Goal: Information Seeking & Learning: Learn about a topic

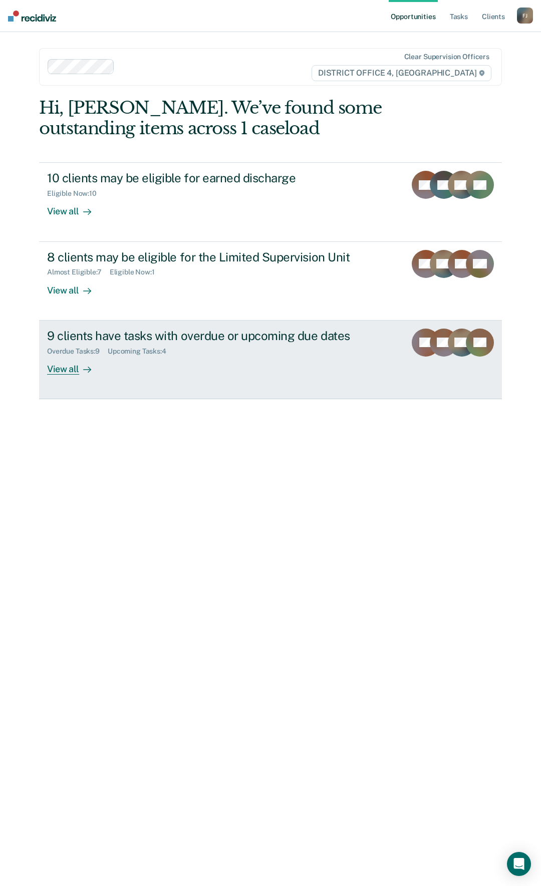
click at [126, 341] on div "9 clients have tasks with overdue or upcoming due dates" at bounding box center [222, 336] width 351 height 15
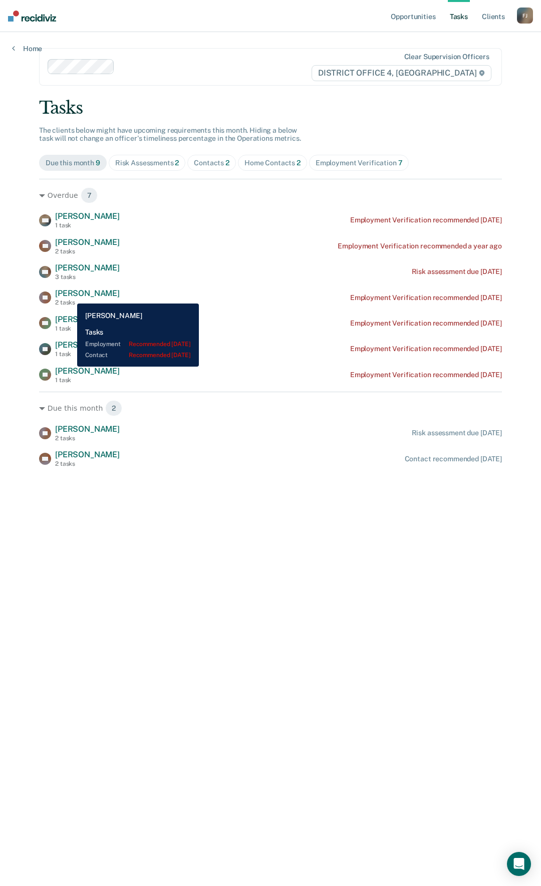
click at [70, 296] on span "[PERSON_NAME]" at bounding box center [87, 294] width 65 height 10
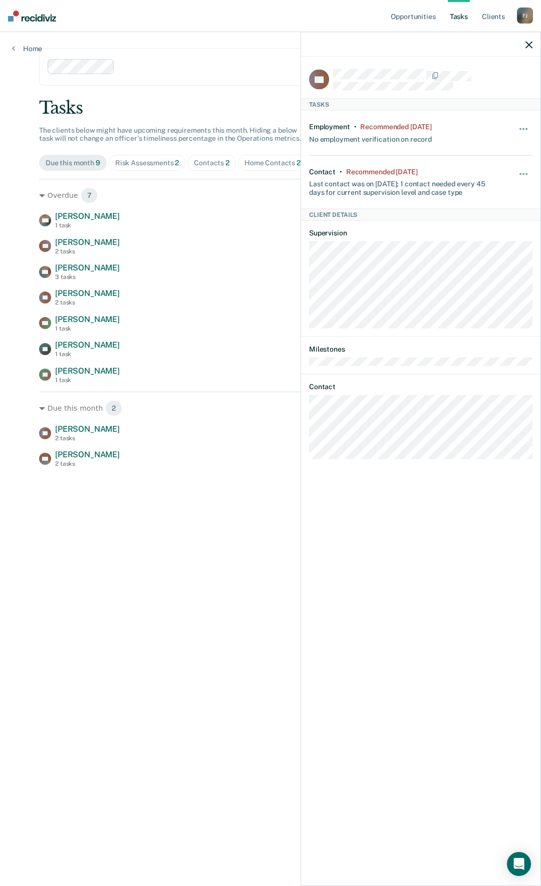
click at [33, 287] on main "Clear supervision officers DISTRICT OFFICE 4, BOISE Tasks The clients below mig…" at bounding box center [270, 447] width 487 height 830
click at [26, 293] on div "Opportunities Tasks Client s [PERSON_NAME] Profile How it works Log Out Home Cl…" at bounding box center [270, 443] width 541 height 886
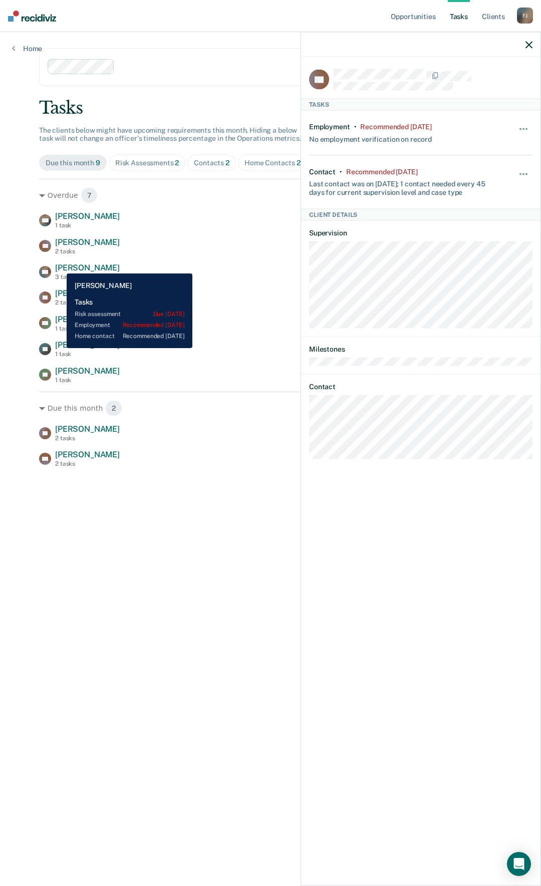
click at [59, 266] on span "[PERSON_NAME]" at bounding box center [87, 268] width 65 height 10
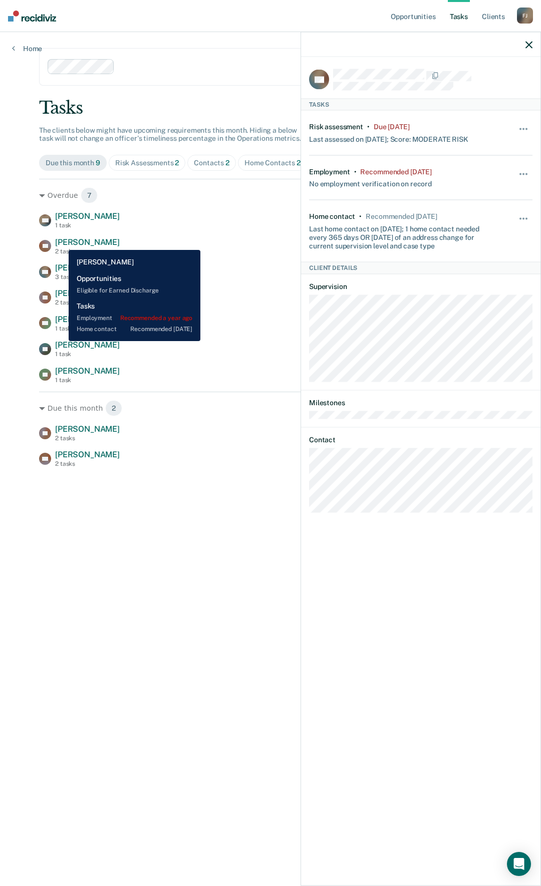
click at [61, 243] on span "[PERSON_NAME]" at bounding box center [87, 243] width 65 height 10
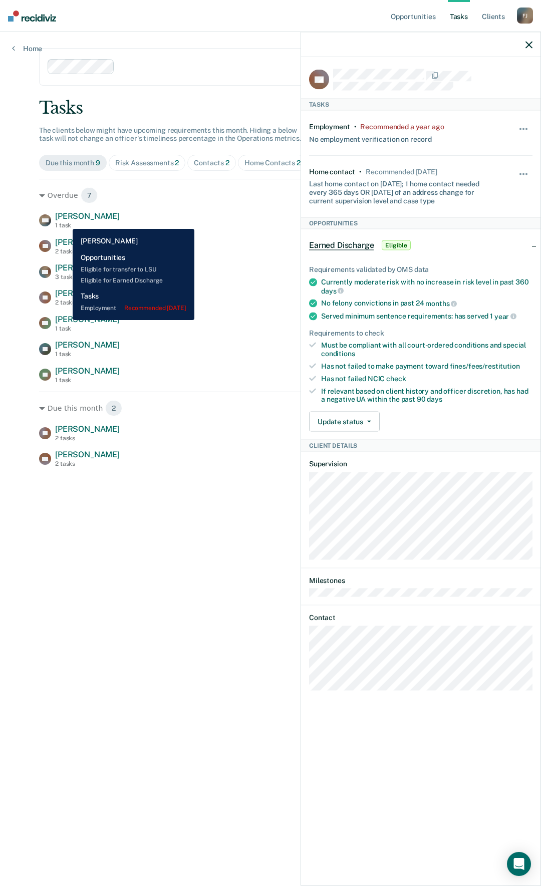
click at [65, 221] on span "[PERSON_NAME]" at bounding box center [87, 216] width 65 height 10
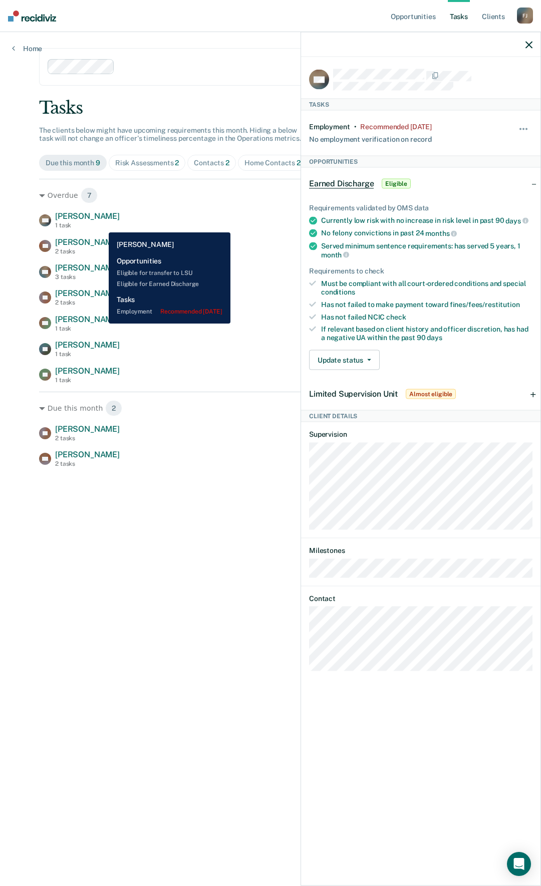
click at [101, 225] on div "1 task" at bounding box center [87, 225] width 65 height 7
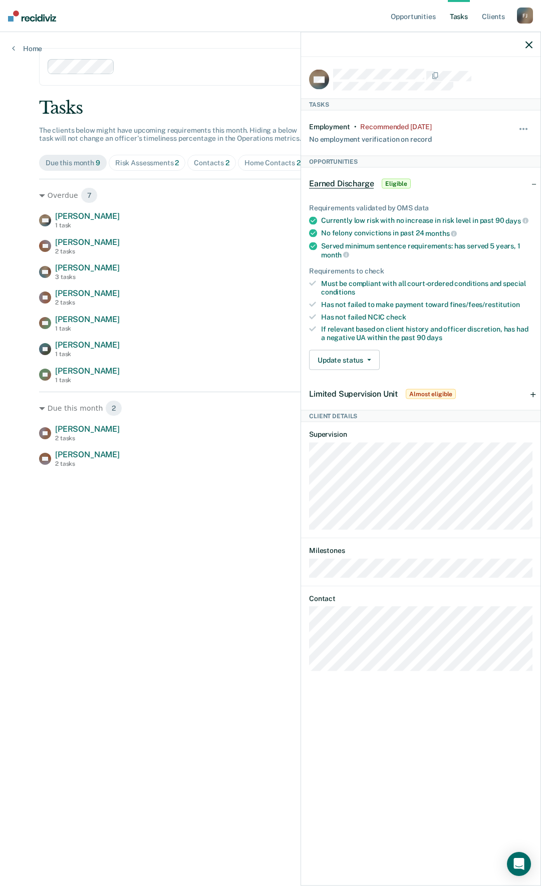
click at [525, 40] on div at bounding box center [421, 44] width 240 height 25
click at [529, 46] on icon "button" at bounding box center [529, 44] width 7 height 7
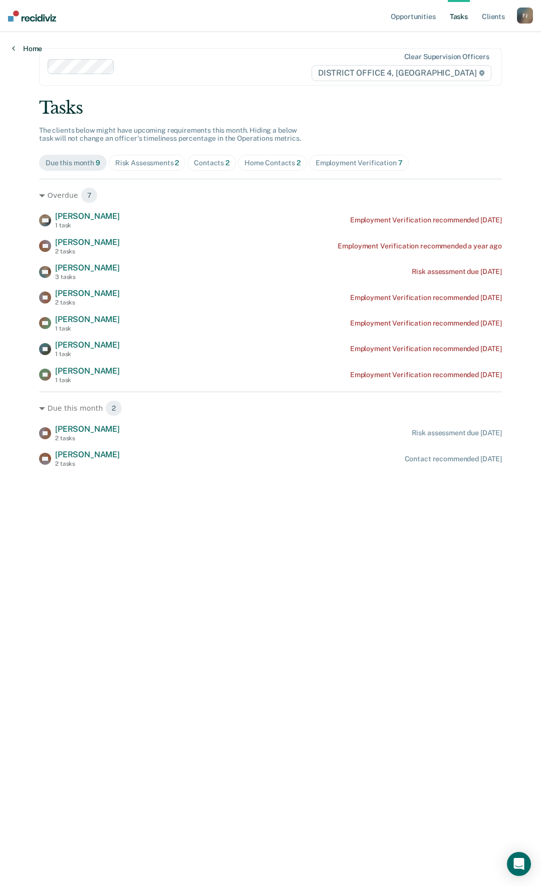
click at [38, 53] on link "Home" at bounding box center [27, 48] width 30 height 9
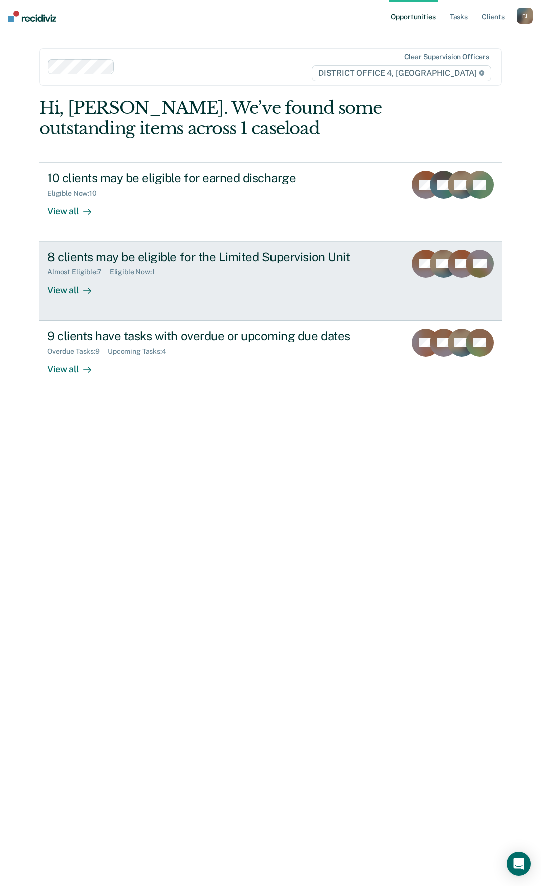
click at [206, 287] on div "8 clients may be eligible for the Limited Supervision Unit Almost Eligible : 7 …" at bounding box center [234, 273] width 375 height 46
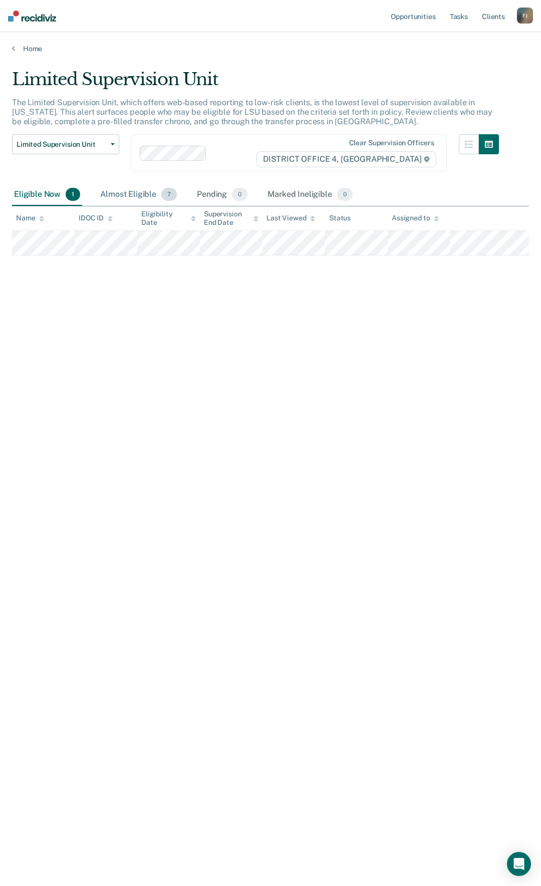
click at [151, 189] on div "Almost Eligible 7" at bounding box center [138, 195] width 81 height 22
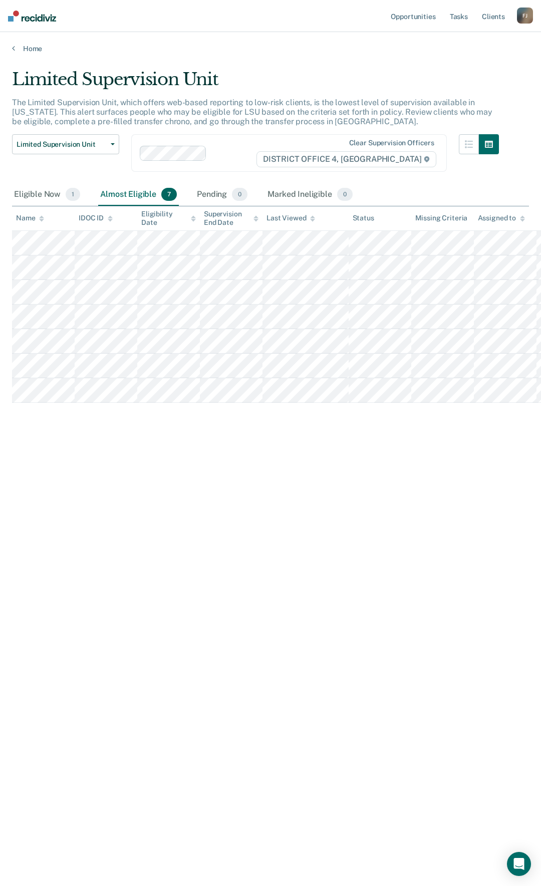
drag, startPoint x: 152, startPoint y: 239, endPoint x: 162, endPoint y: 505, distance: 265.8
click at [162, 505] on div "Limited Supervision Unit The Limited Supervision Unit, which offers web-based r…" at bounding box center [270, 440] width 517 height 742
